Goal: Use online tool/utility: Use online tool/utility

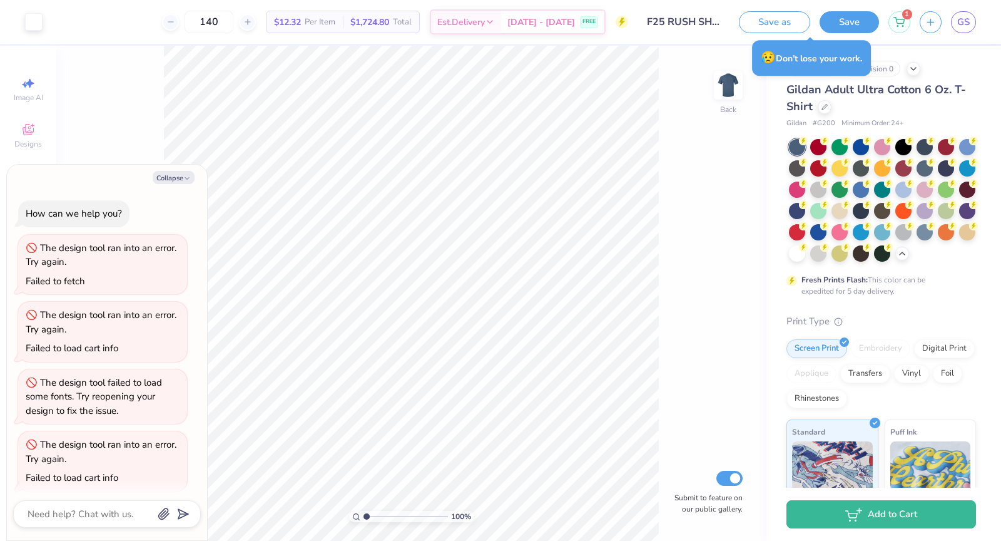
scroll to position [270, 0]
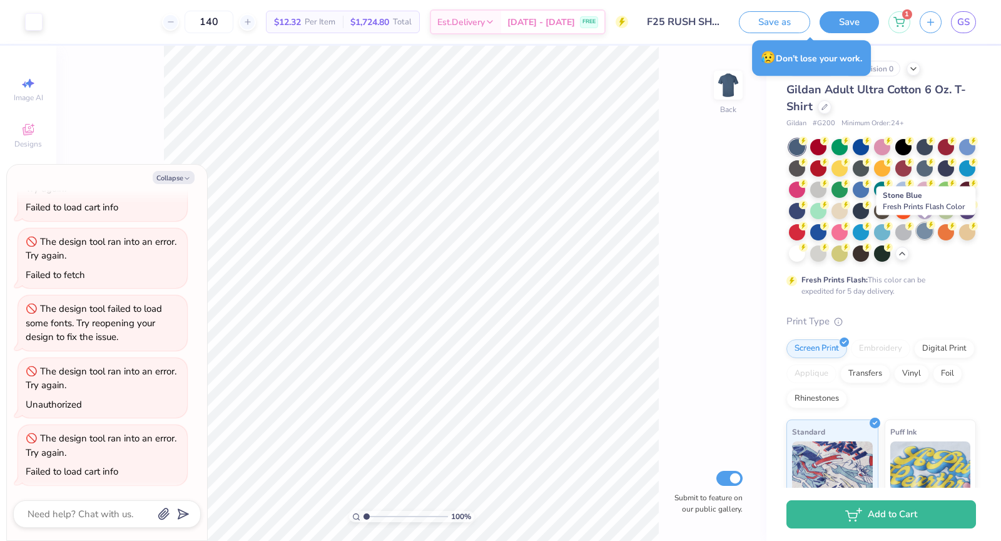
click at [929, 236] on div at bounding box center [925, 231] width 16 height 16
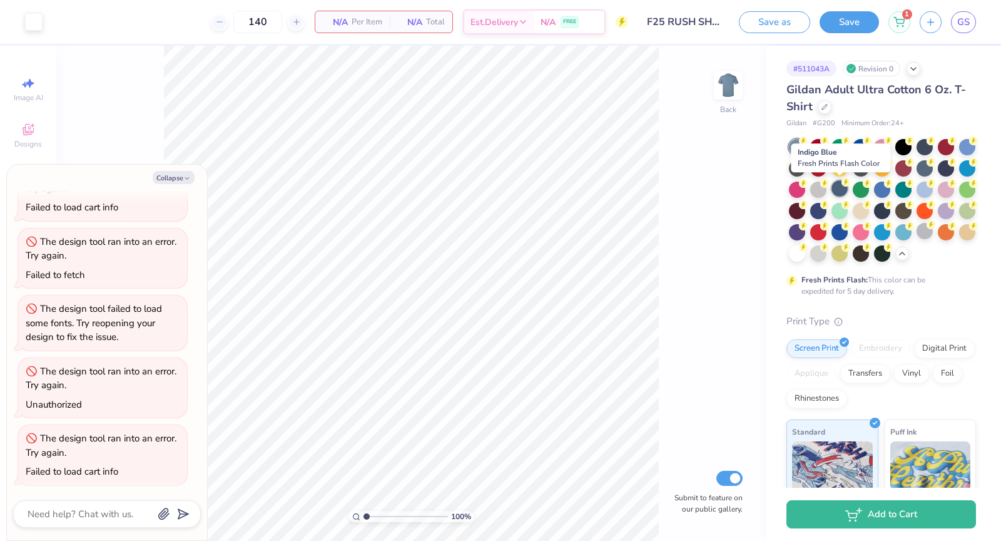
click at [842, 188] on div at bounding box center [840, 188] width 16 height 16
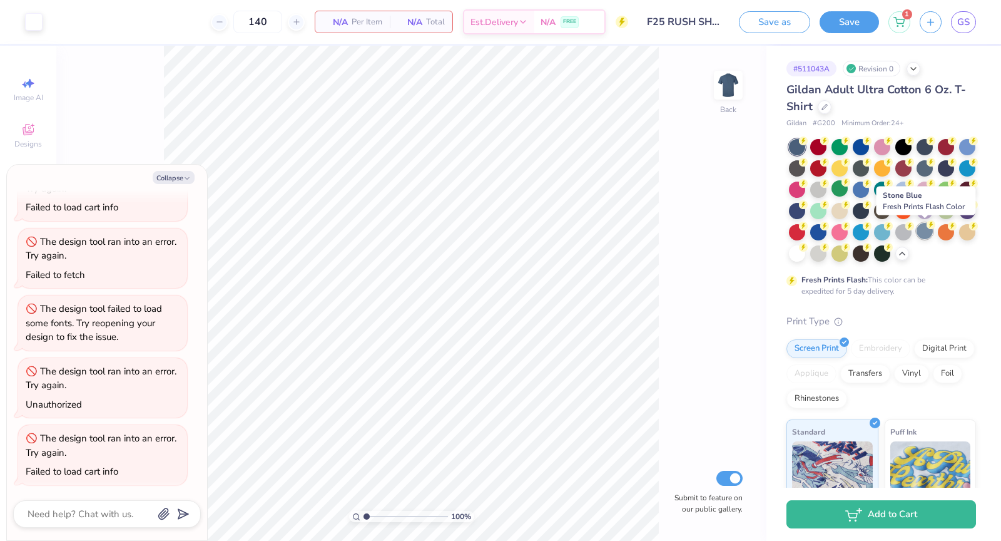
click at [927, 233] on div at bounding box center [925, 231] width 16 height 16
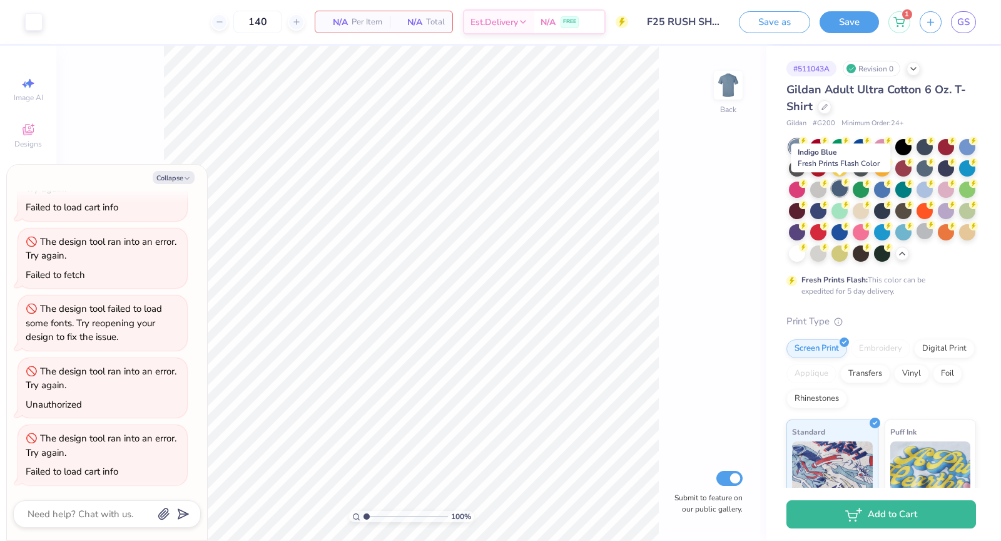
click at [844, 188] on div at bounding box center [840, 188] width 16 height 16
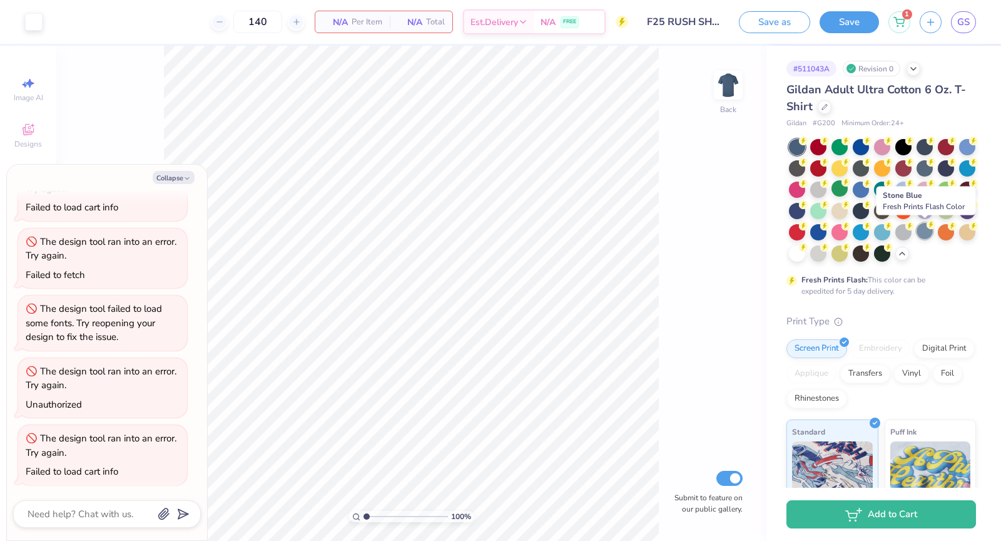
click at [926, 235] on div at bounding box center [925, 231] width 16 height 16
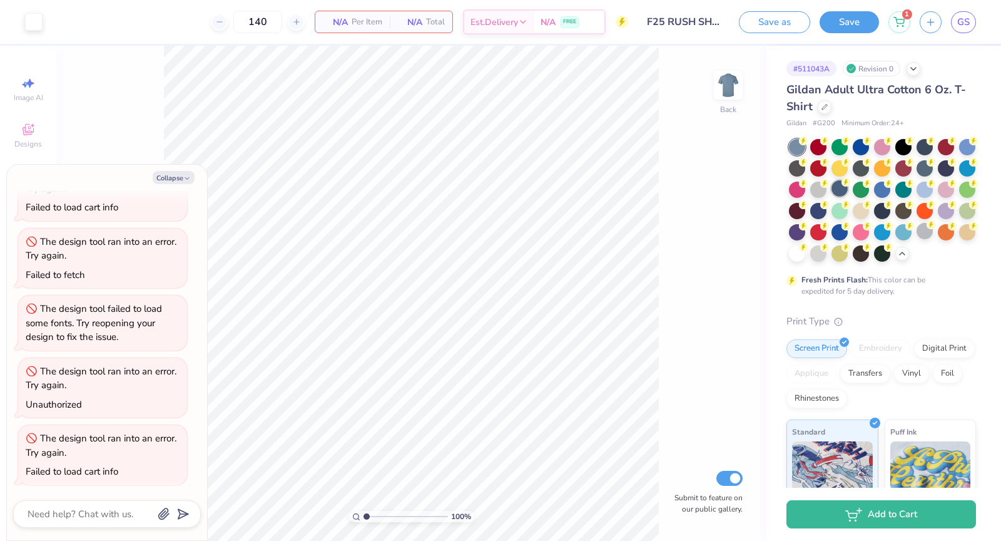
click at [839, 185] on div at bounding box center [840, 188] width 16 height 16
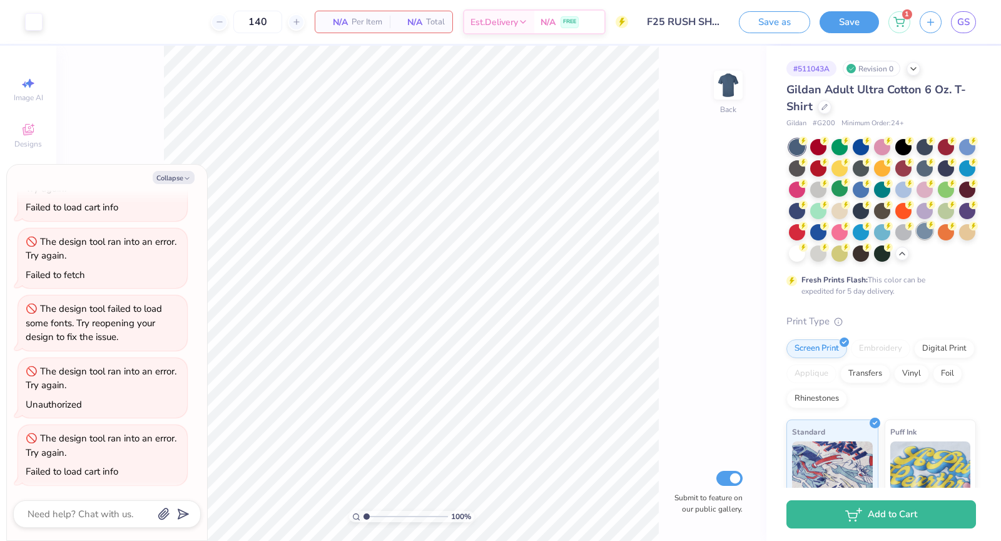
click at [930, 235] on div at bounding box center [925, 231] width 16 height 16
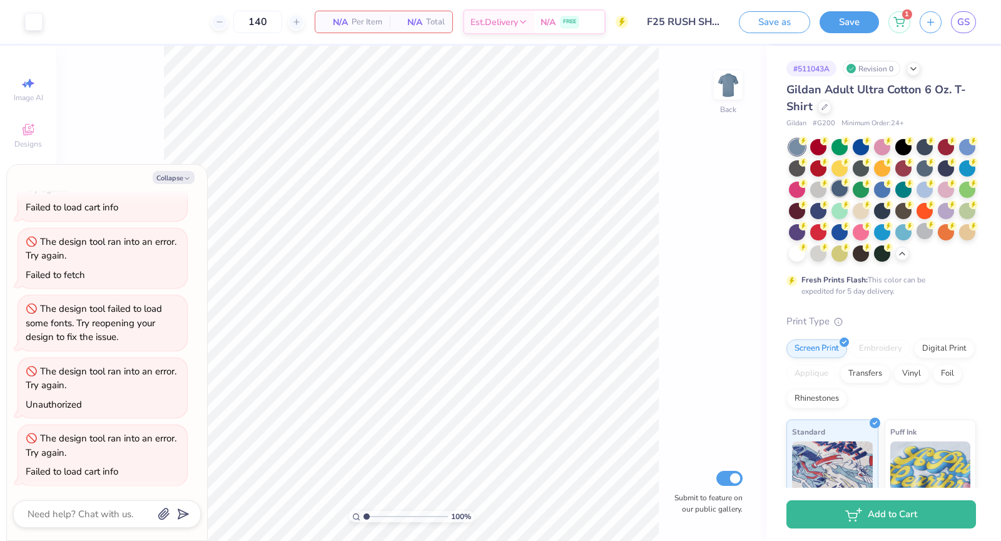
click at [844, 191] on div at bounding box center [840, 188] width 16 height 16
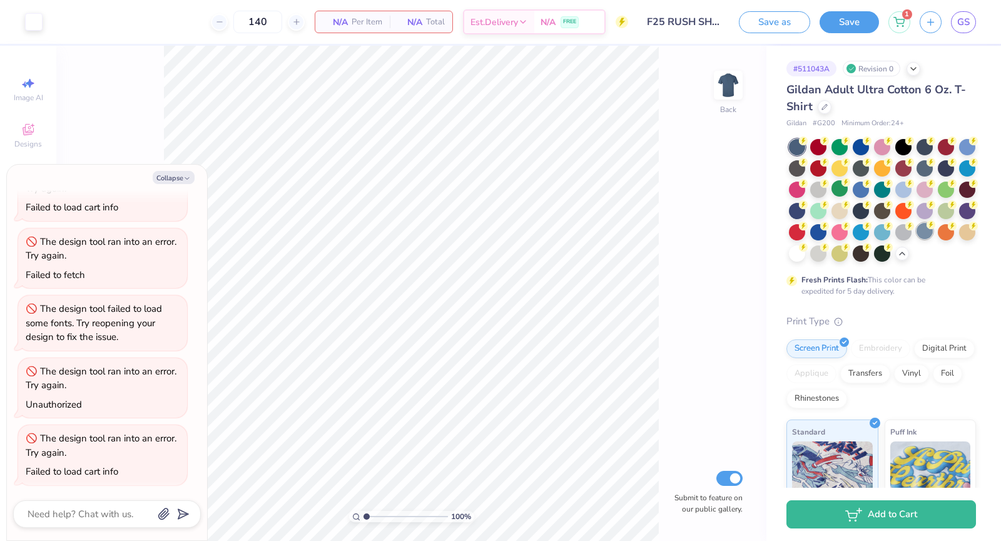
click at [926, 237] on div at bounding box center [925, 231] width 16 height 16
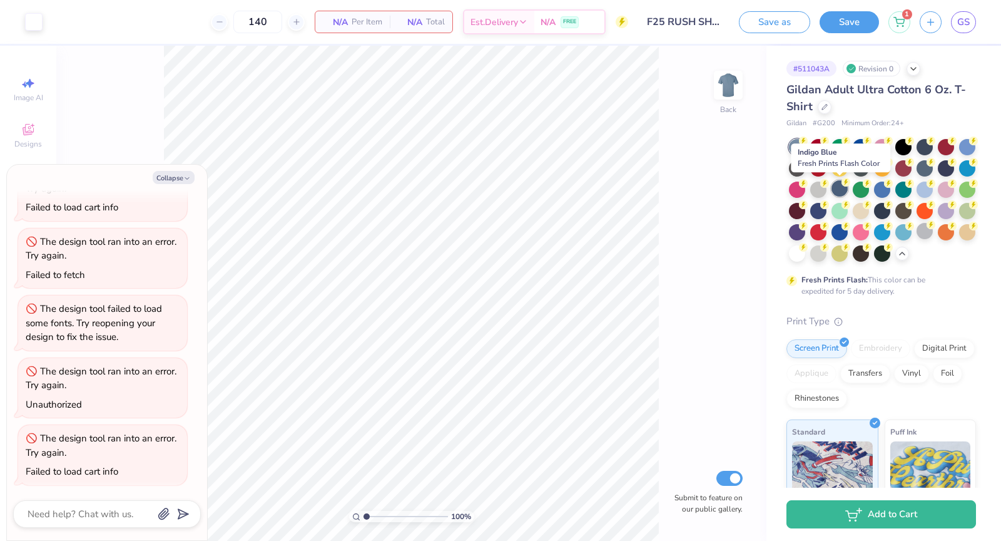
click at [839, 187] on div at bounding box center [840, 188] width 16 height 16
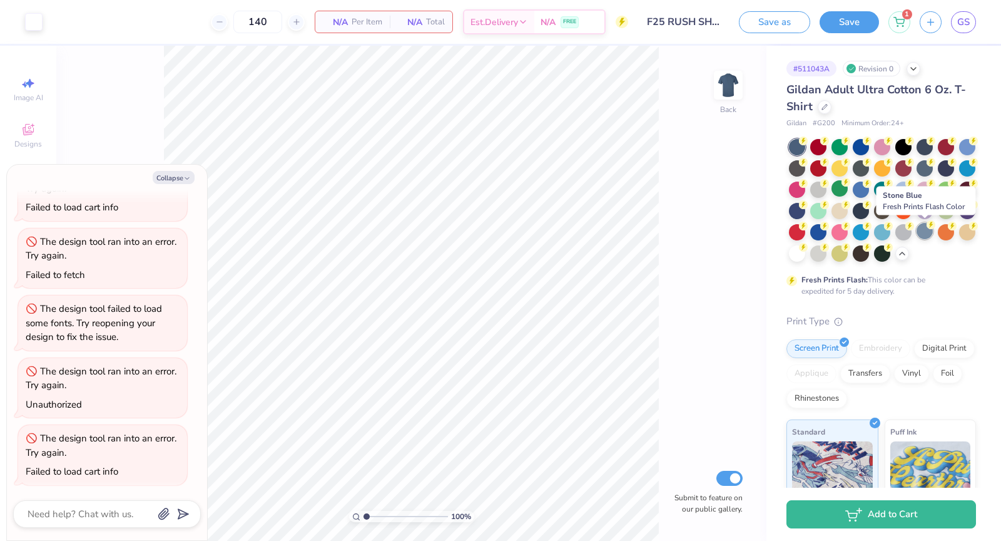
click at [928, 230] on div at bounding box center [925, 231] width 16 height 16
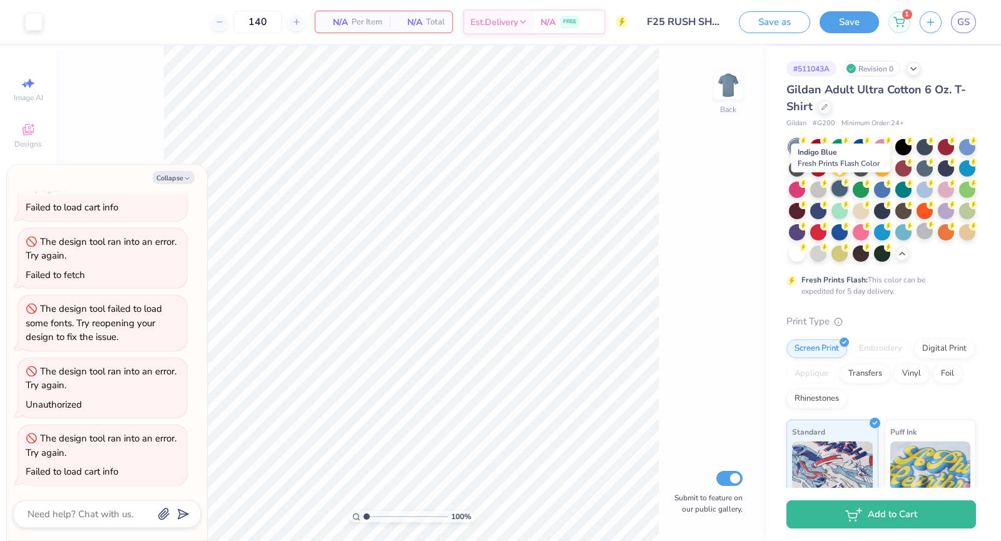
click at [844, 189] on div at bounding box center [840, 188] width 16 height 16
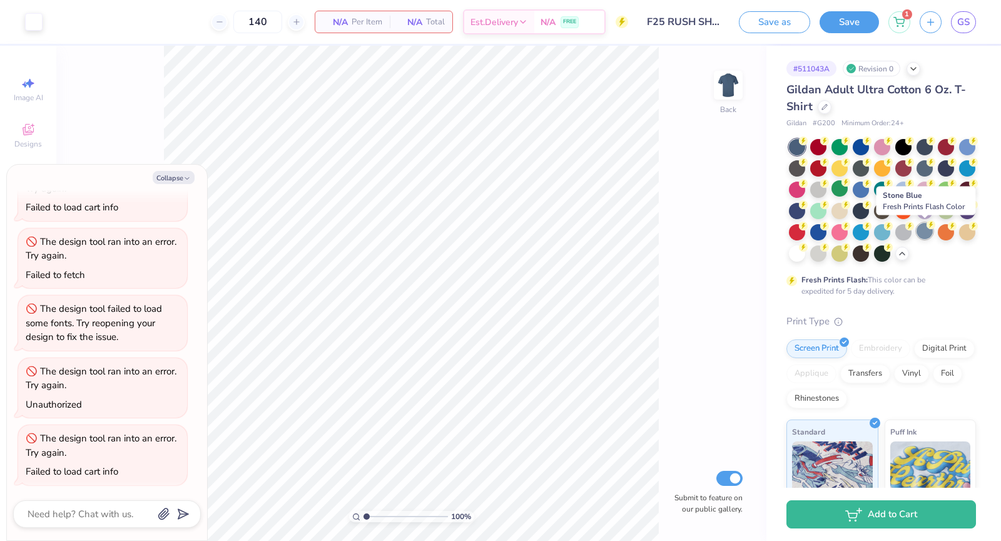
click at [928, 228] on div at bounding box center [925, 231] width 16 height 16
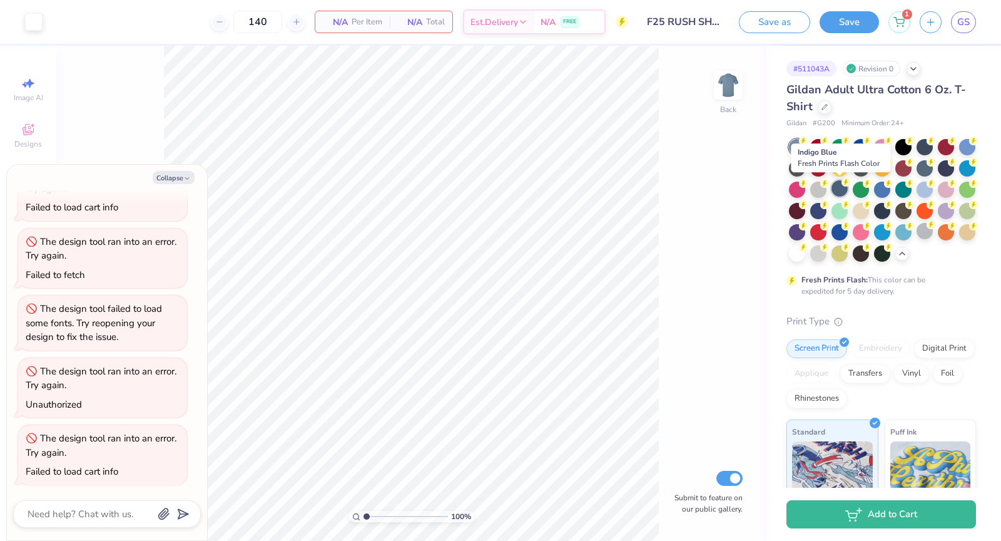
click at [841, 183] on div at bounding box center [840, 188] width 16 height 16
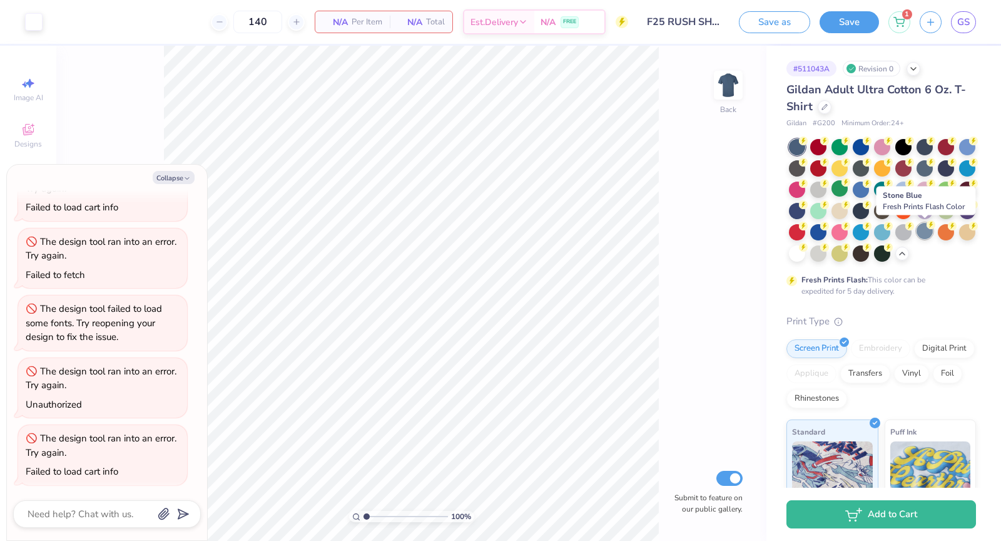
click at [930, 237] on div at bounding box center [925, 231] width 16 height 16
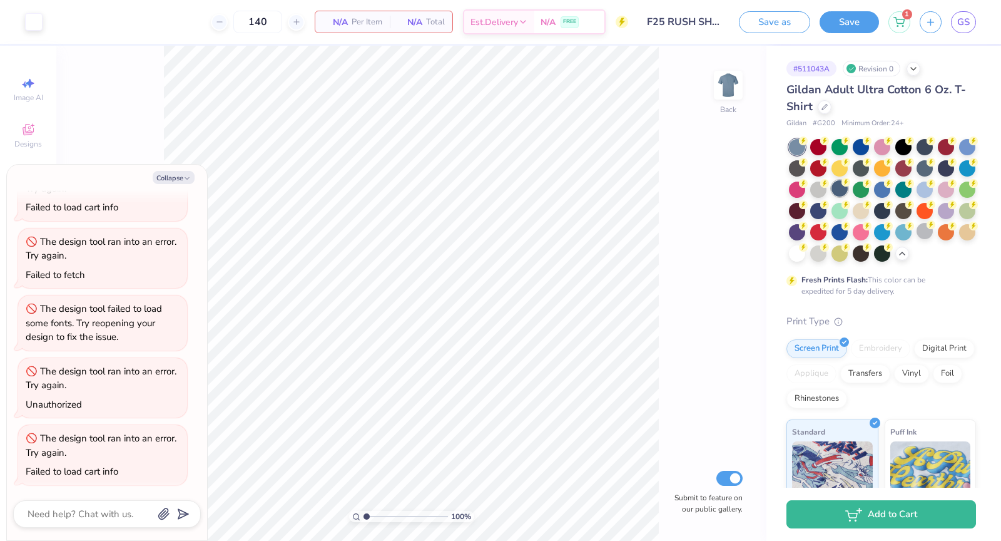
click at [842, 192] on div at bounding box center [840, 188] width 16 height 16
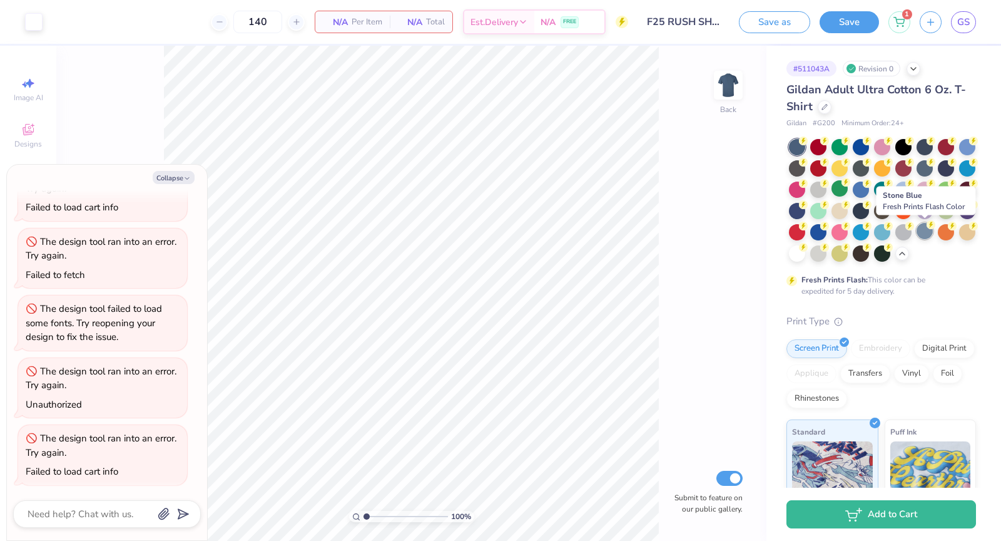
click at [930, 231] on div at bounding box center [925, 231] width 16 height 16
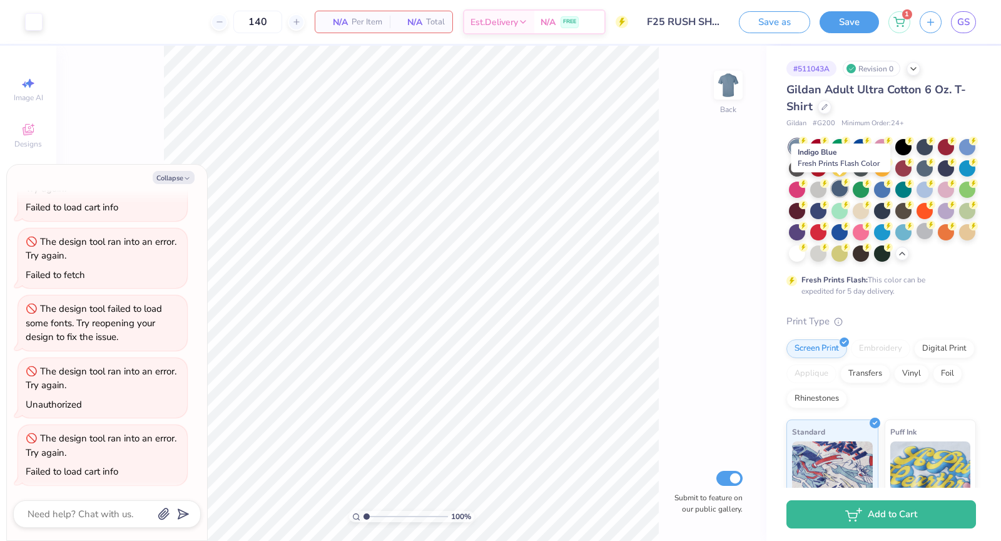
click at [841, 195] on div at bounding box center [840, 188] width 16 height 16
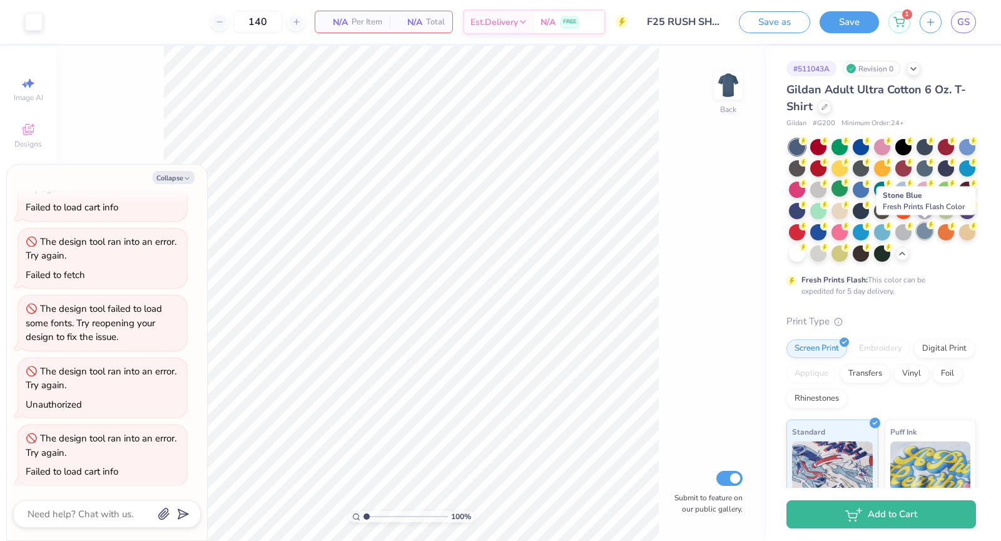
click at [929, 233] on div at bounding box center [925, 231] width 16 height 16
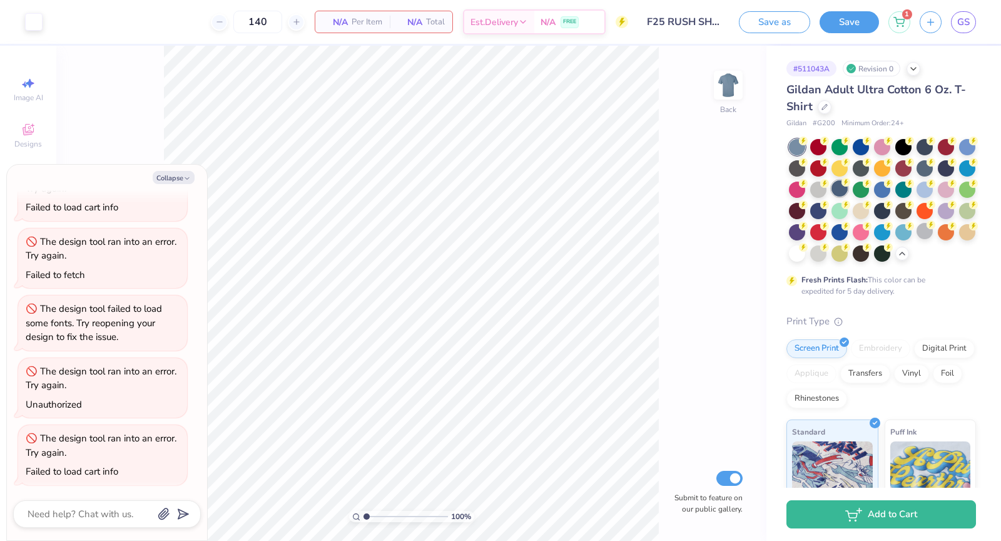
click at [841, 192] on div at bounding box center [840, 188] width 16 height 16
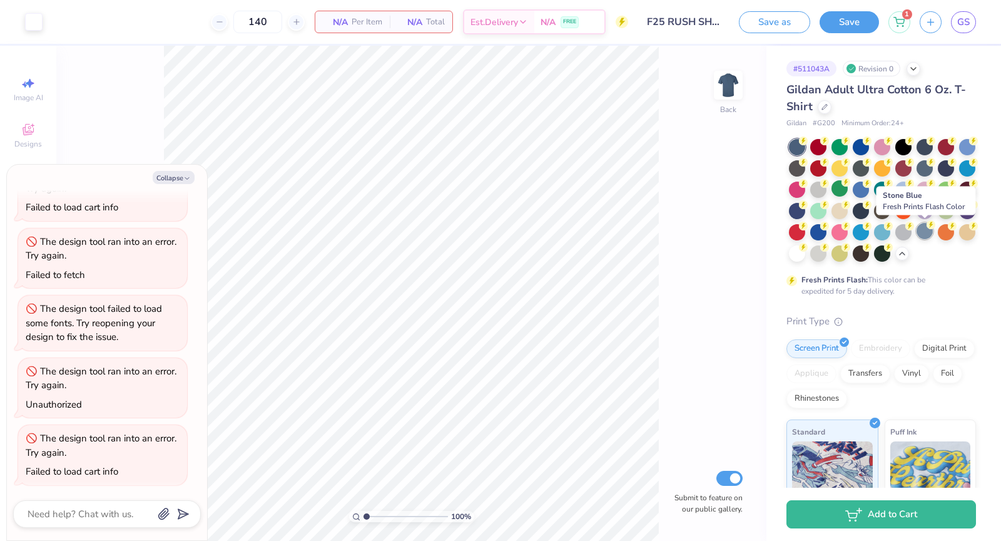
click at [930, 237] on div at bounding box center [925, 231] width 16 height 16
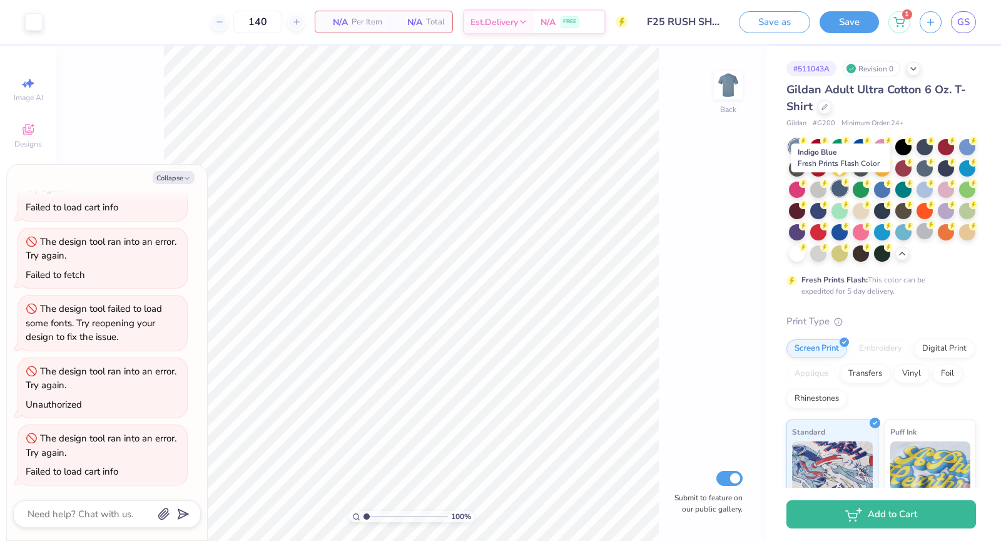
click at [838, 188] on div at bounding box center [840, 188] width 16 height 16
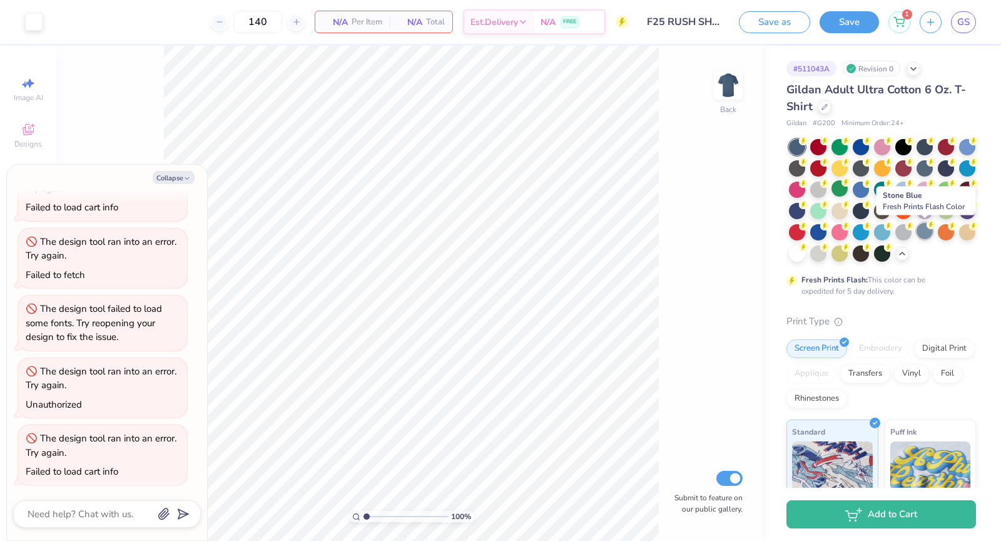
click at [928, 235] on div at bounding box center [925, 231] width 16 height 16
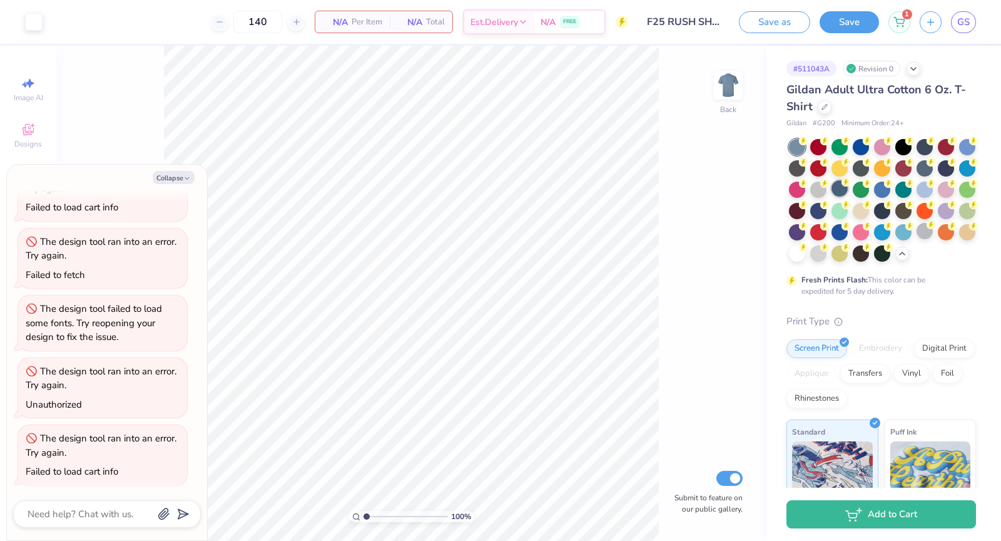
click at [842, 187] on div at bounding box center [840, 188] width 16 height 16
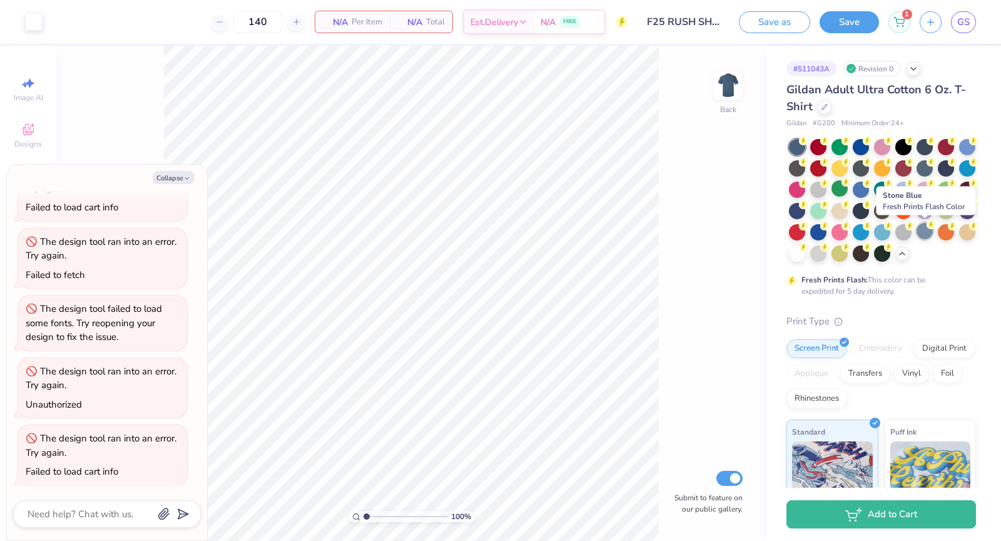
click at [928, 236] on div at bounding box center [925, 231] width 16 height 16
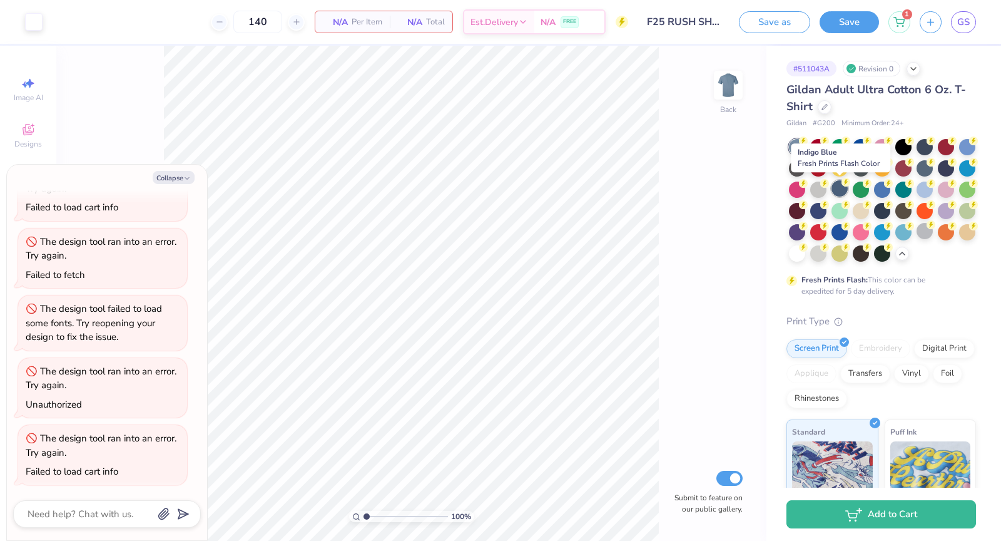
click at [848, 187] on div at bounding box center [840, 188] width 16 height 16
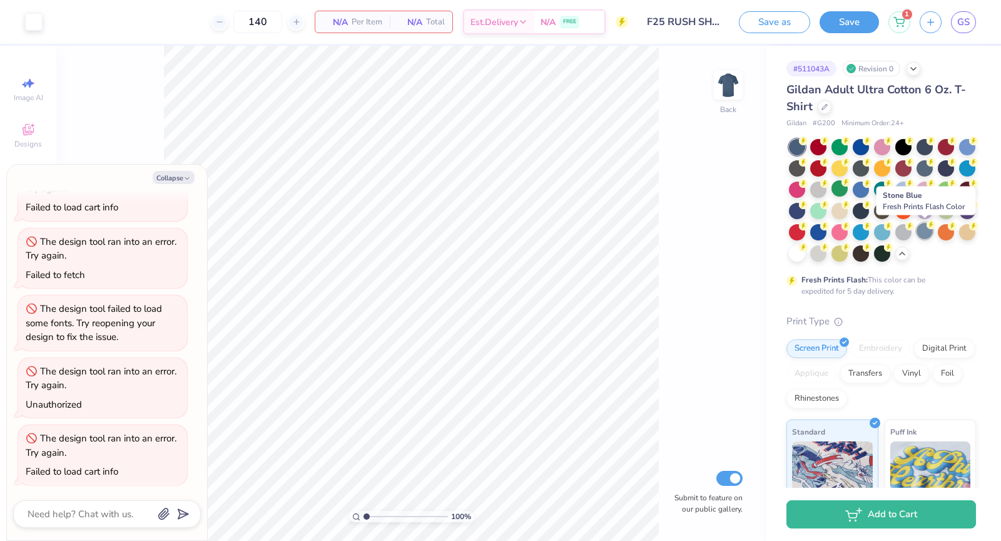
click at [926, 232] on div at bounding box center [925, 231] width 16 height 16
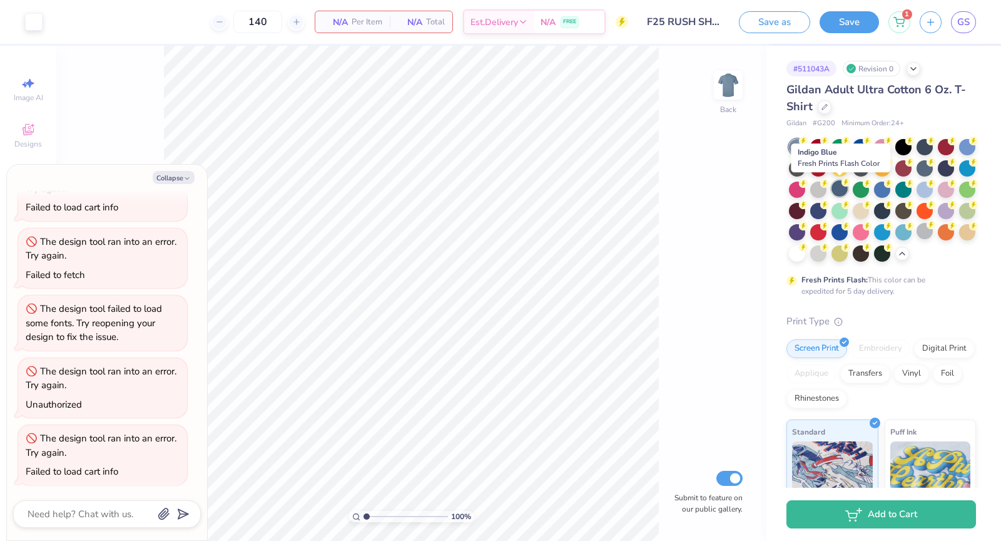
click at [838, 192] on div at bounding box center [840, 188] width 16 height 16
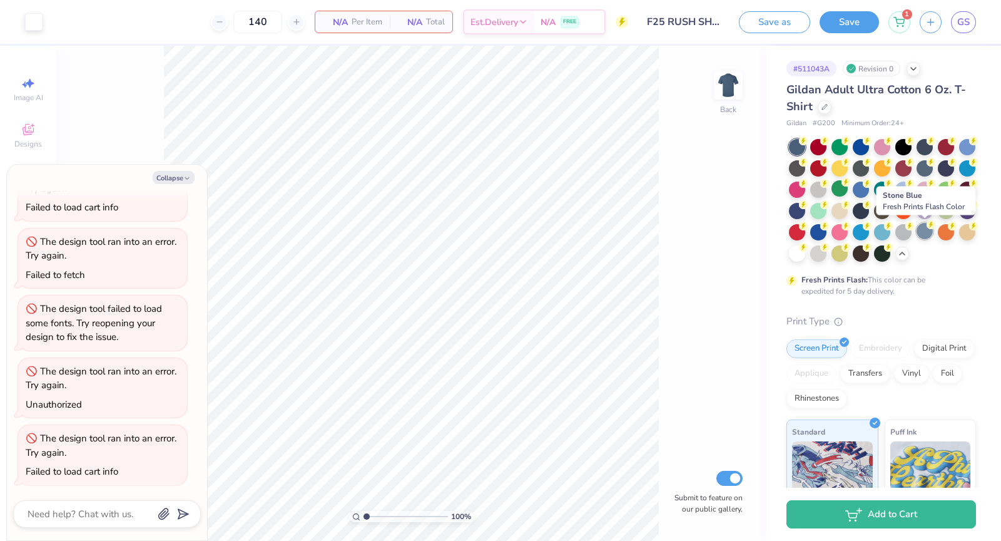
click at [926, 233] on div at bounding box center [925, 231] width 16 height 16
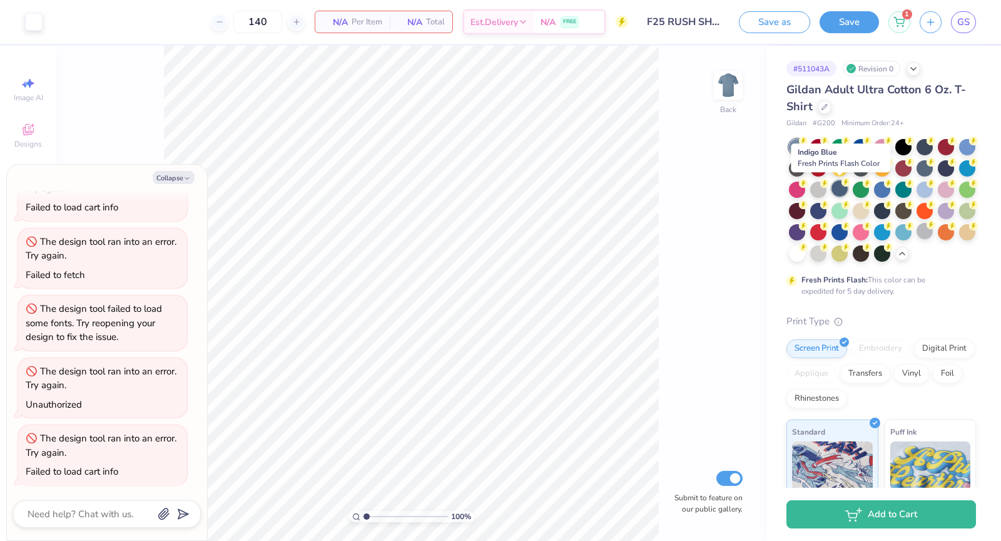
click at [842, 189] on div at bounding box center [840, 188] width 16 height 16
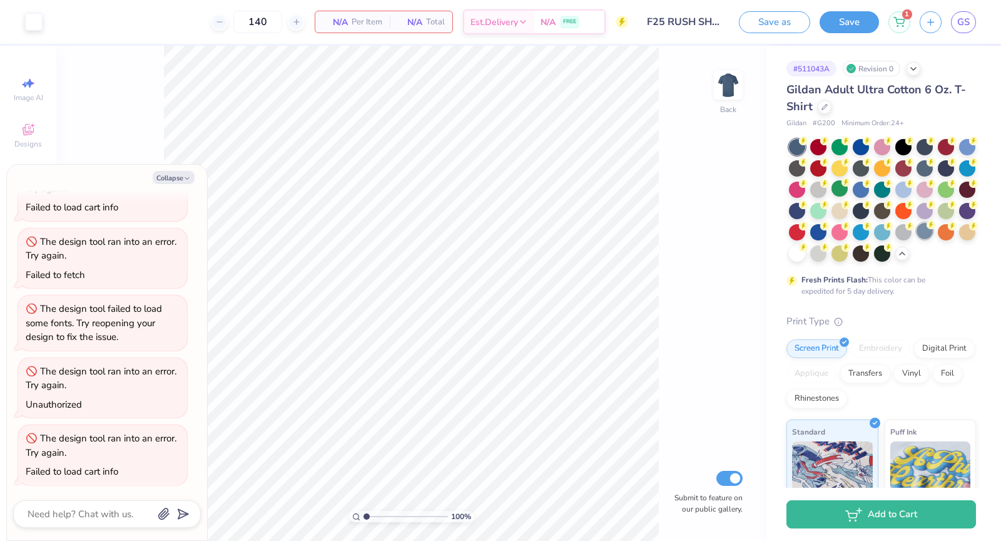
click at [808, 145] on circle at bounding box center [803, 140] width 9 height 9
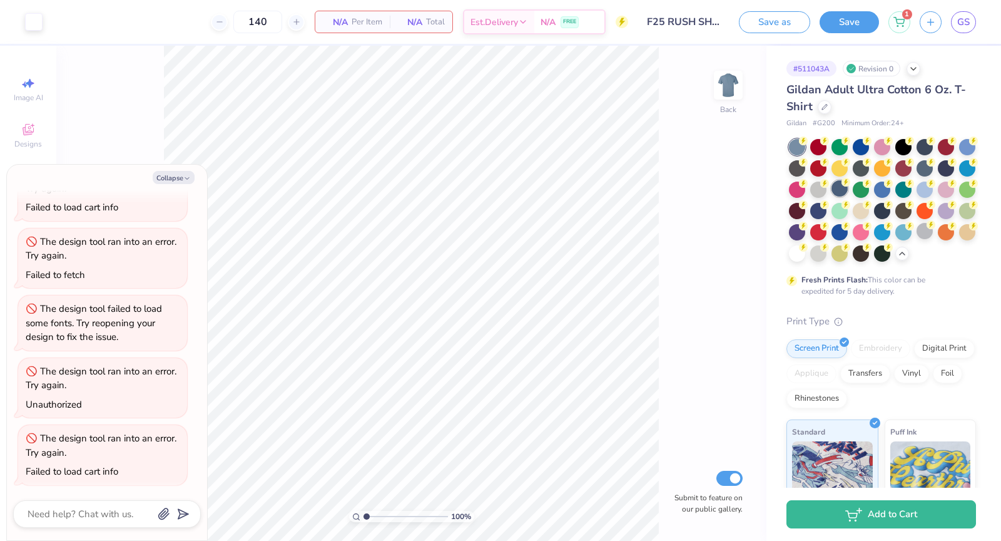
click at [842, 189] on div at bounding box center [840, 188] width 16 height 16
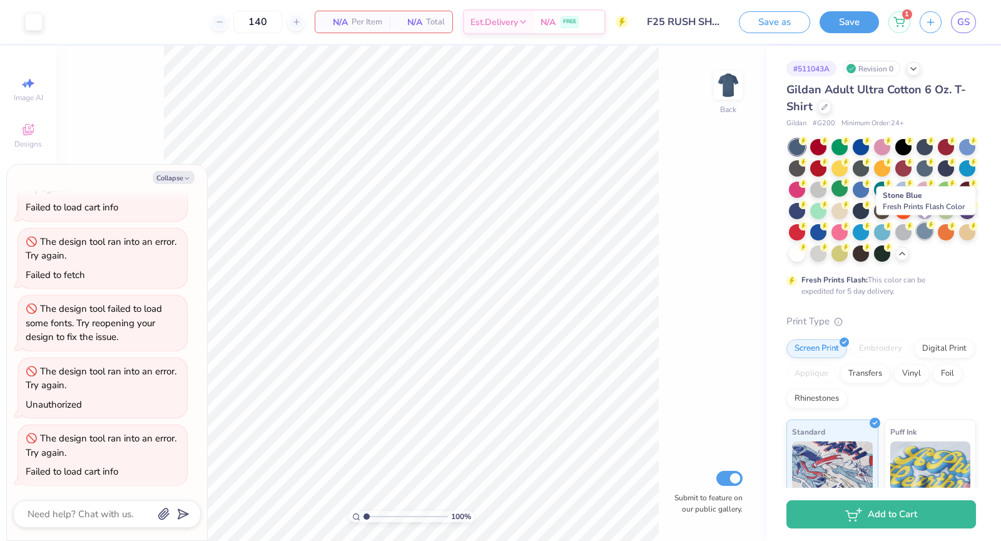
click at [929, 232] on div at bounding box center [925, 231] width 16 height 16
type textarea "x"
